Goal: Find contact information: Find contact information

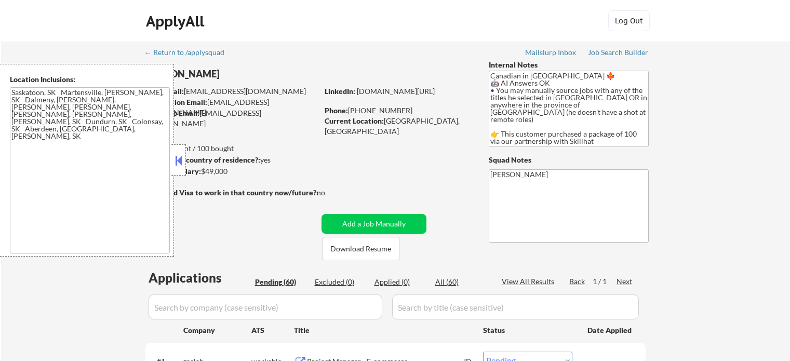
select select ""pending""
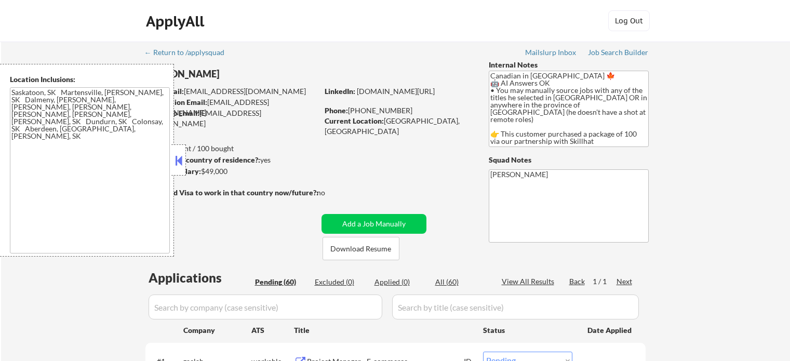
select select ""pending""
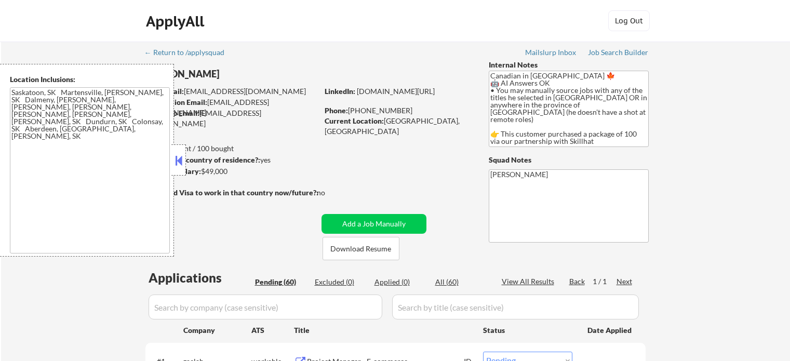
select select ""pending""
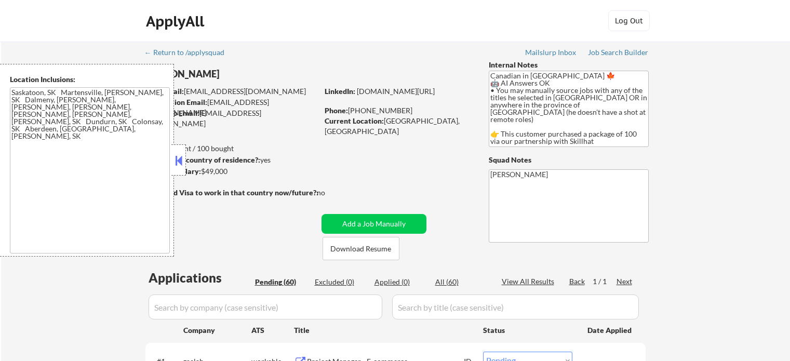
select select ""pending""
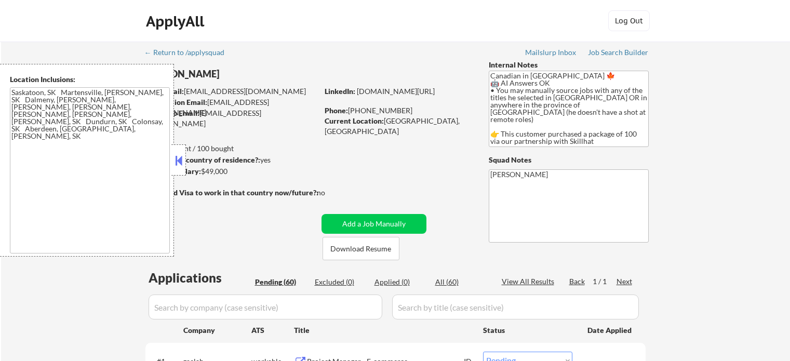
select select ""pending""
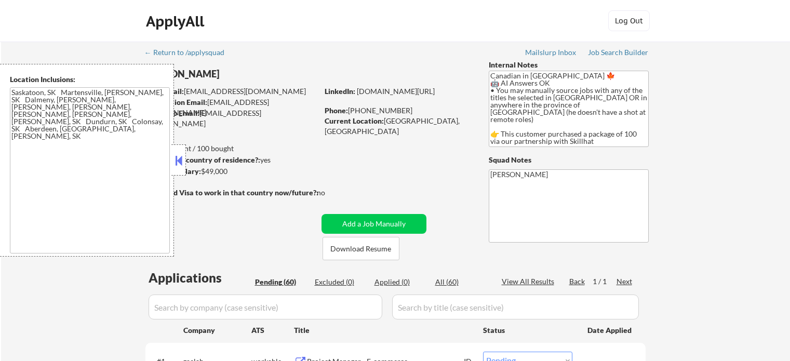
select select ""pending""
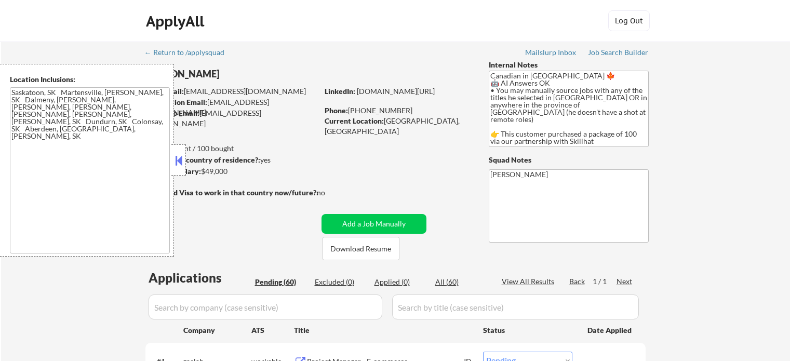
select select ""pending""
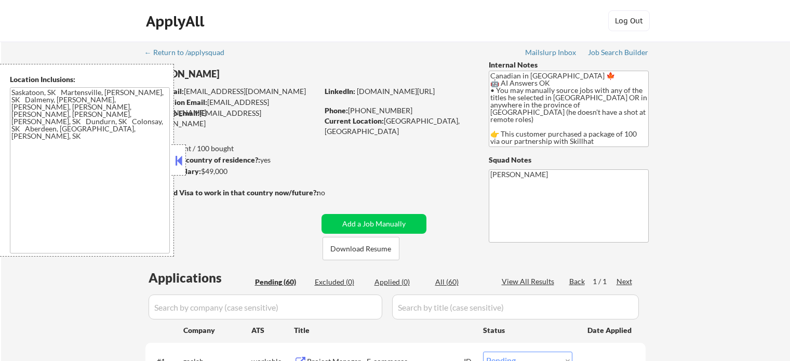
select select ""pending""
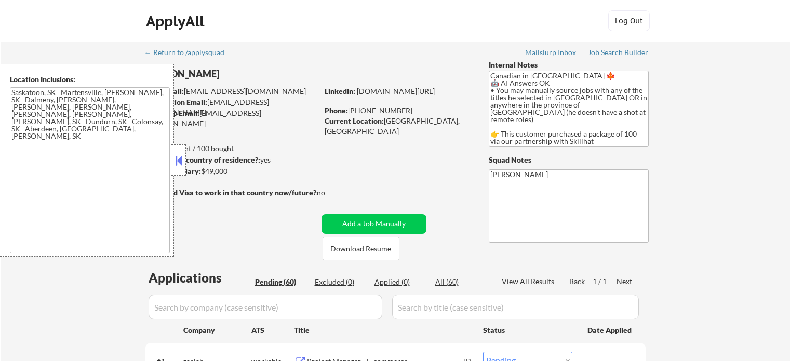
select select ""pending""
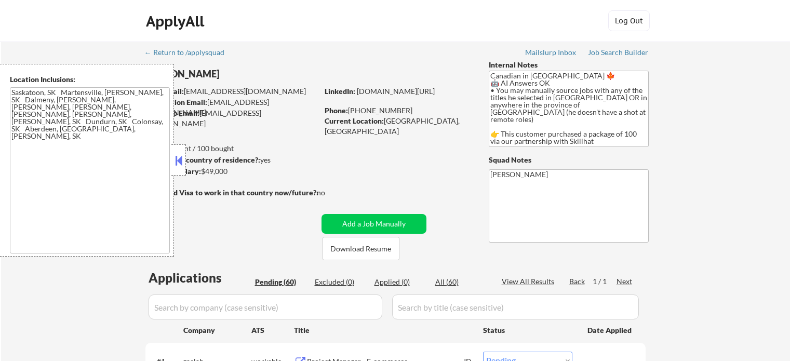
select select ""pending""
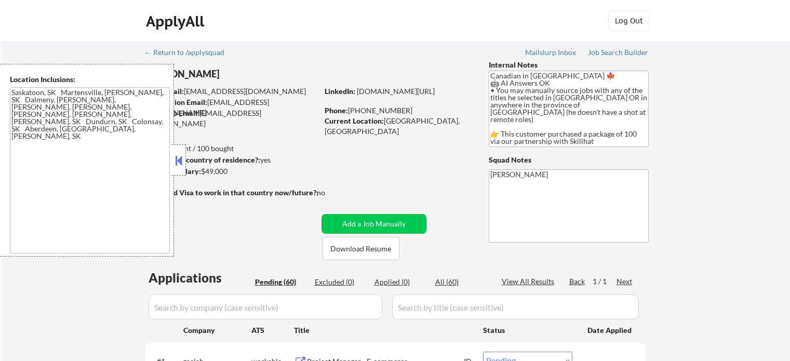
select select ""pending""
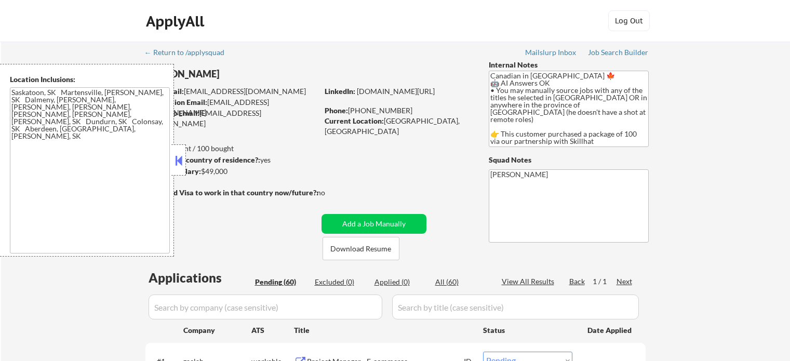
select select ""pending""
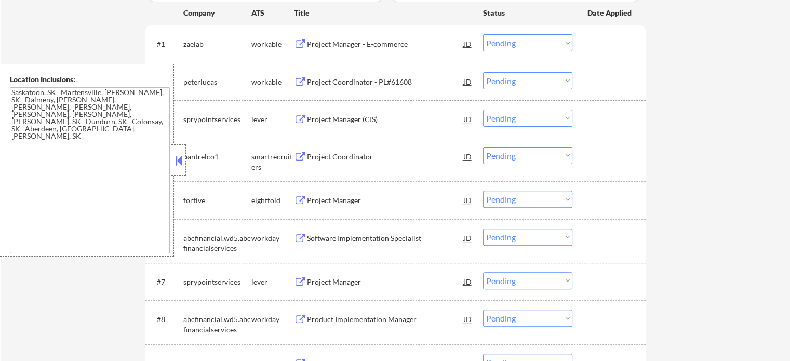
scroll to position [433, 0]
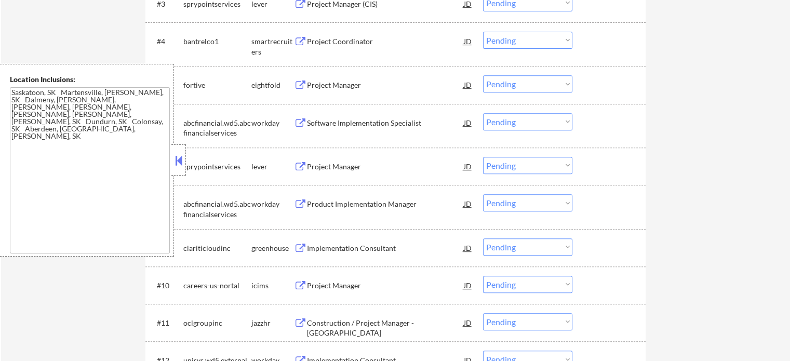
click at [330, 250] on div "Implementation Consultant" at bounding box center [385, 248] width 157 height 10
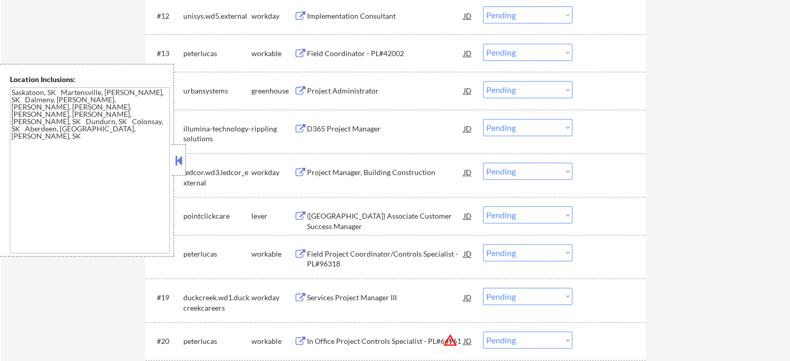
scroll to position [866, 0]
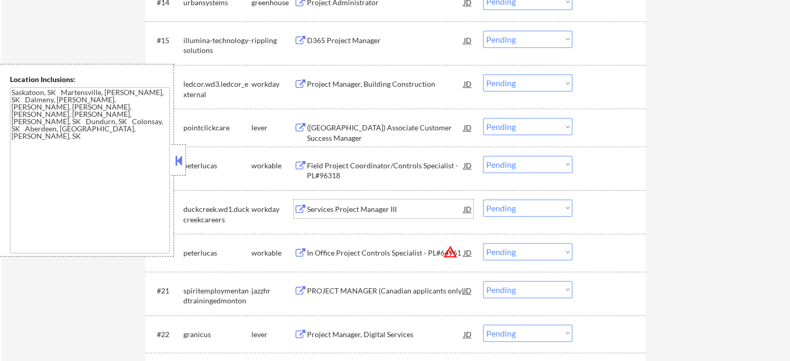
click at [335, 212] on div "Services Project Manager III" at bounding box center [385, 209] width 157 height 10
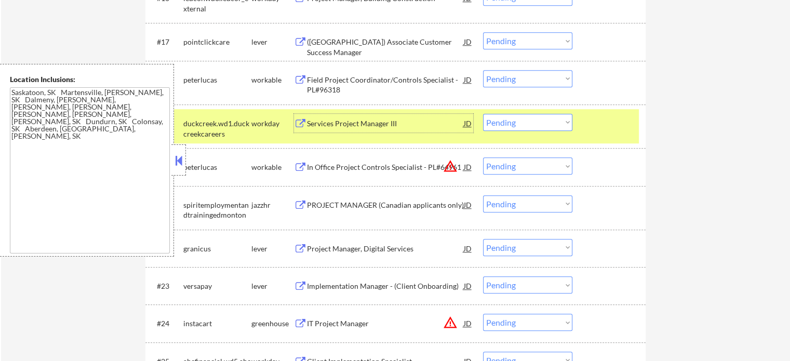
scroll to position [1039, 0]
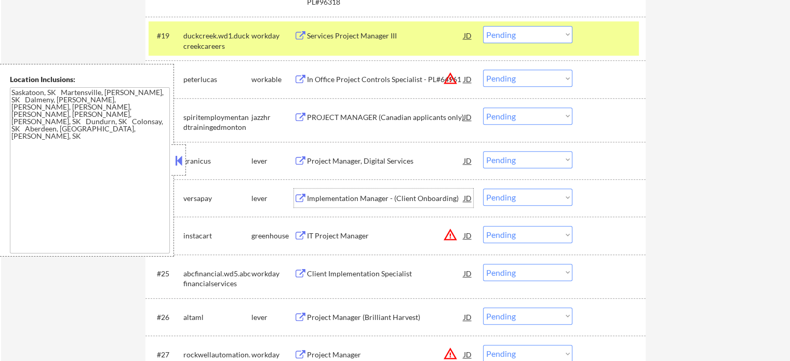
click at [313, 197] on div "Implementation Manager - (Client Onboarding)" at bounding box center [385, 198] width 157 height 10
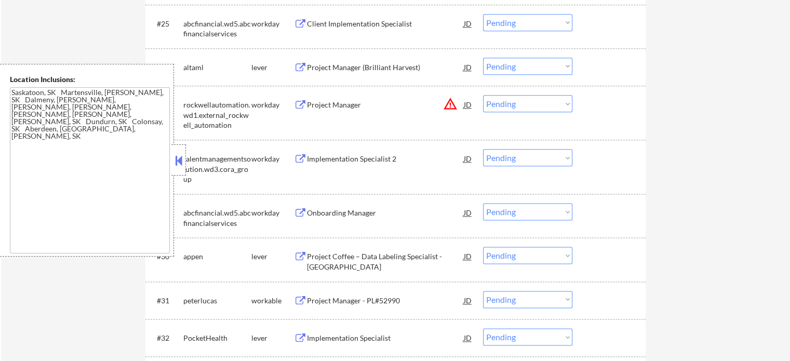
scroll to position [1299, 0]
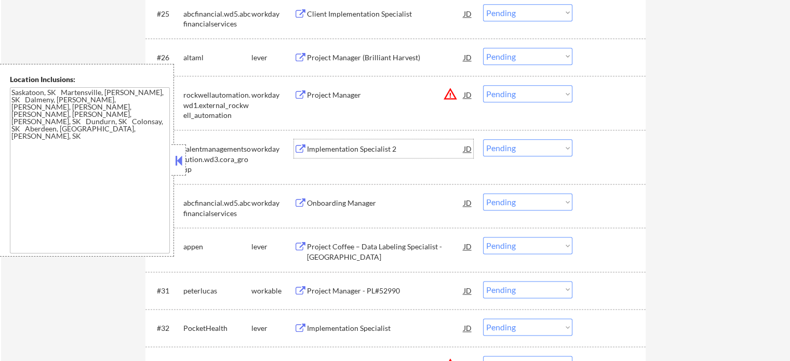
click at [315, 151] on div "Implementation Specialist 2" at bounding box center [385, 149] width 157 height 10
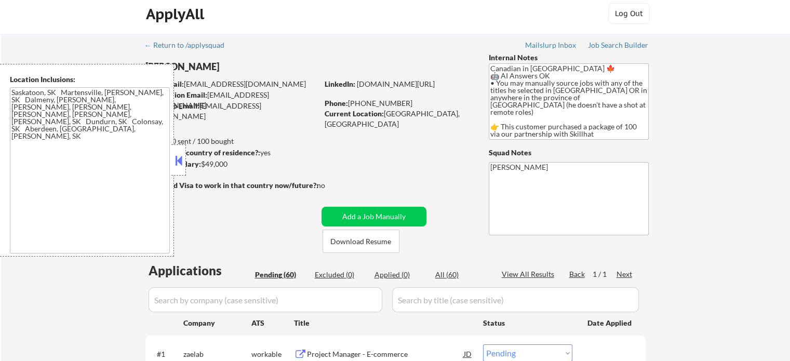
scroll to position [0, 0]
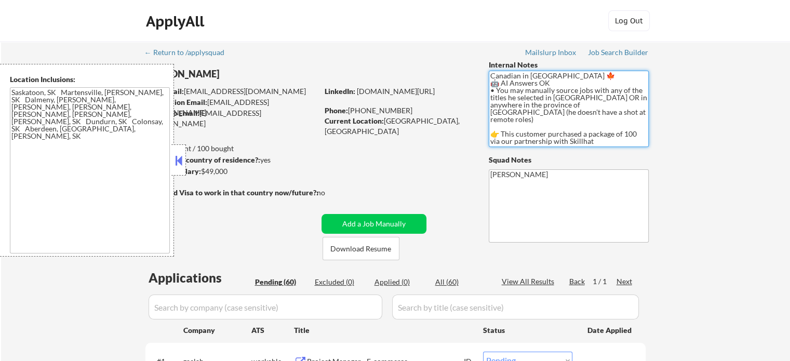
drag, startPoint x: 555, startPoint y: 112, endPoint x: 586, endPoint y: 108, distance: 31.5
click at [588, 104] on textarea "Canadian in [GEOGRAPHIC_DATA] 🍁 🤖 AI Answers OK • You may manually source jobs …" at bounding box center [569, 109] width 160 height 76
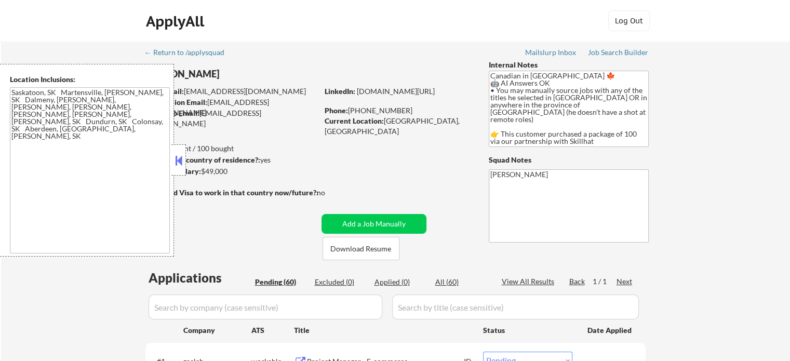
click at [254, 93] on div "User Email: [EMAIL_ADDRESS][DOMAIN_NAME]" at bounding box center [232, 91] width 172 height 10
drag, startPoint x: 255, startPoint y: 91, endPoint x: 186, endPoint y: 91, distance: 69.1
click at [186, 91] on div "User Email: [EMAIL_ADDRESS][DOMAIN_NAME]" at bounding box center [232, 91] width 172 height 10
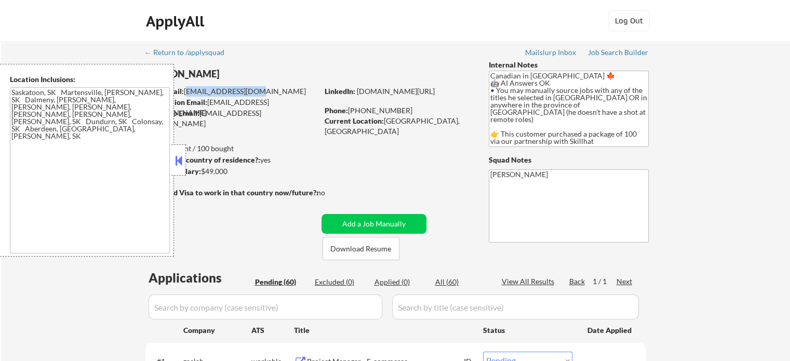
drag, startPoint x: 186, startPoint y: 91, endPoint x: 256, endPoint y: 92, distance: 69.6
click at [256, 92] on div "User Email: [EMAIL_ADDRESS][DOMAIN_NAME]" at bounding box center [232, 91] width 172 height 10
copy div "[EMAIL_ADDRESS][DOMAIN_NAME]"
